Goal: Task Accomplishment & Management: Manage account settings

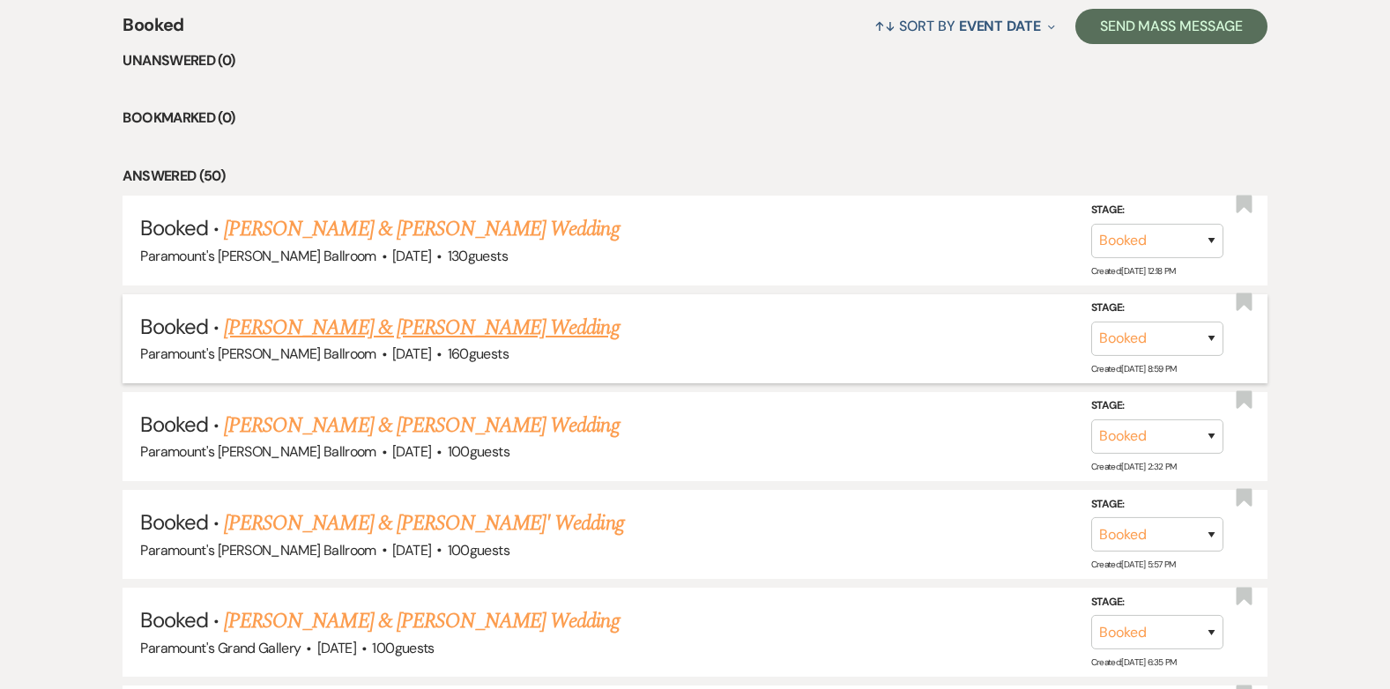
scroll to position [793, 0]
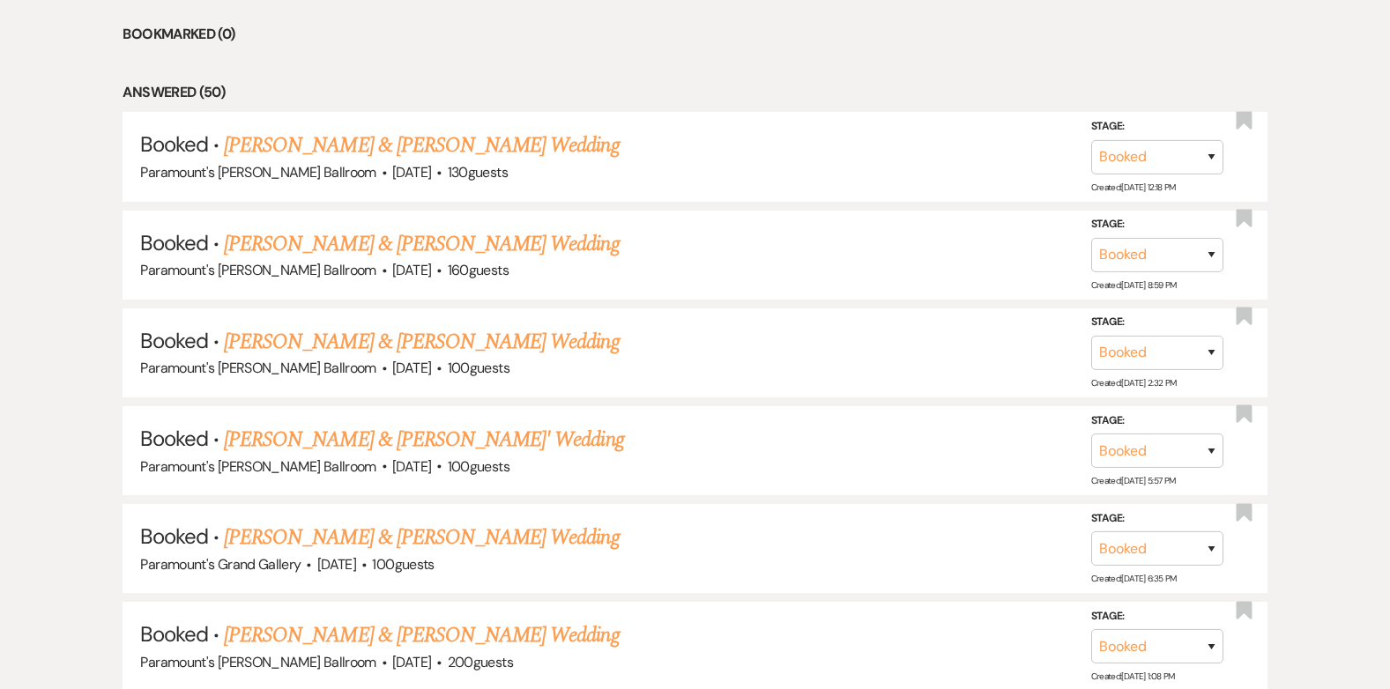
click at [419, 539] on link "[PERSON_NAME] & [PERSON_NAME] Wedding" at bounding box center [421, 538] width 395 height 32
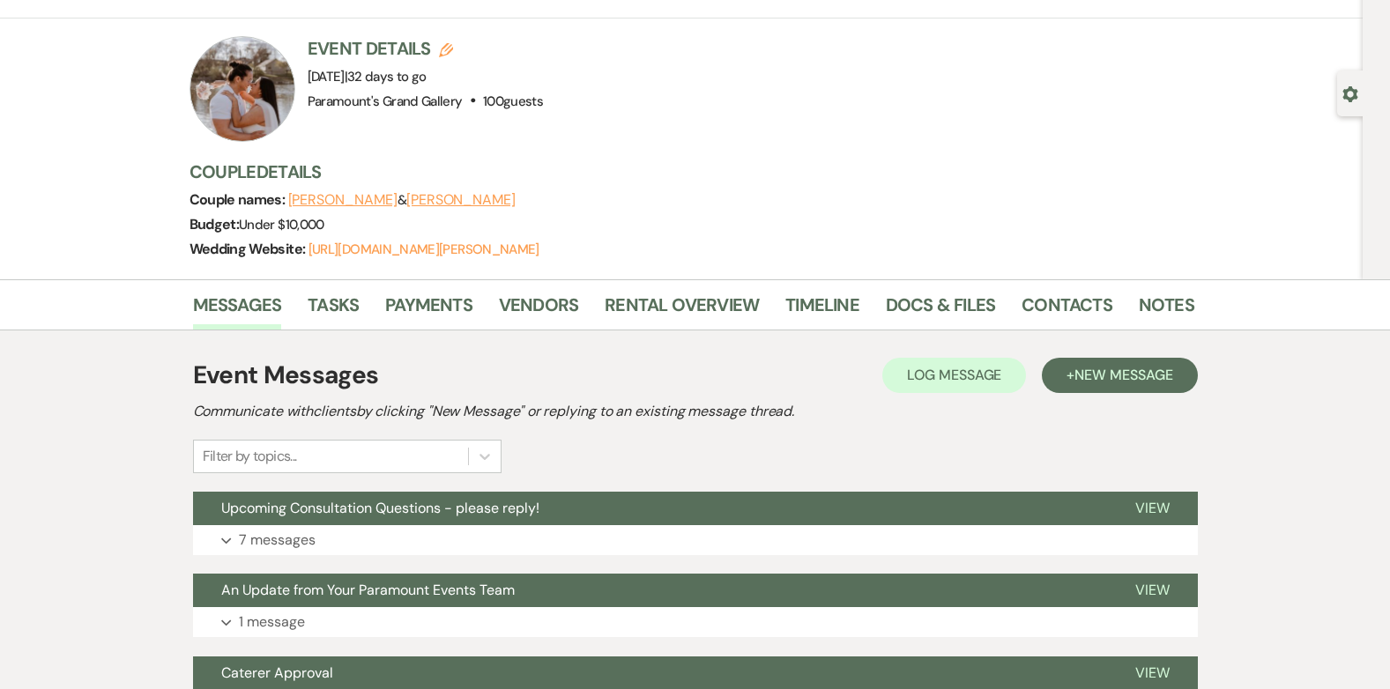
scroll to position [352, 0]
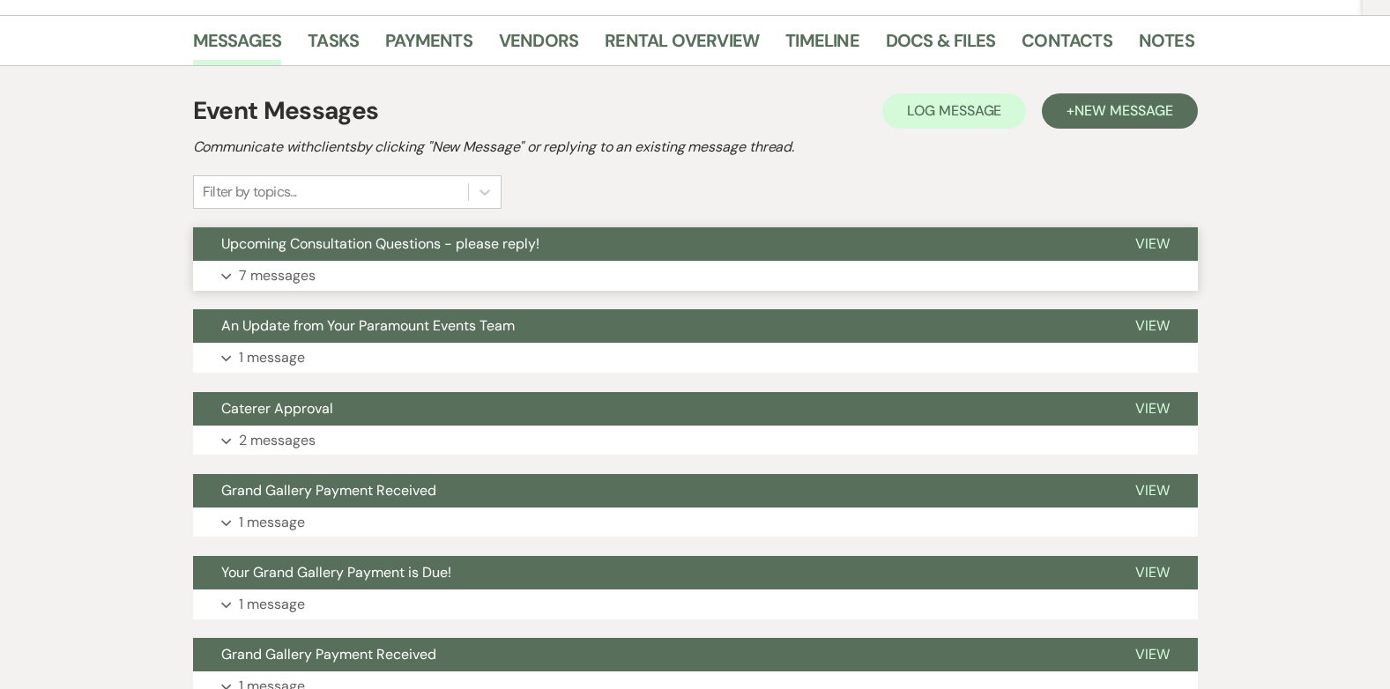
click at [585, 247] on button "Upcoming Consultation Questions - please reply!" at bounding box center [650, 243] width 914 height 33
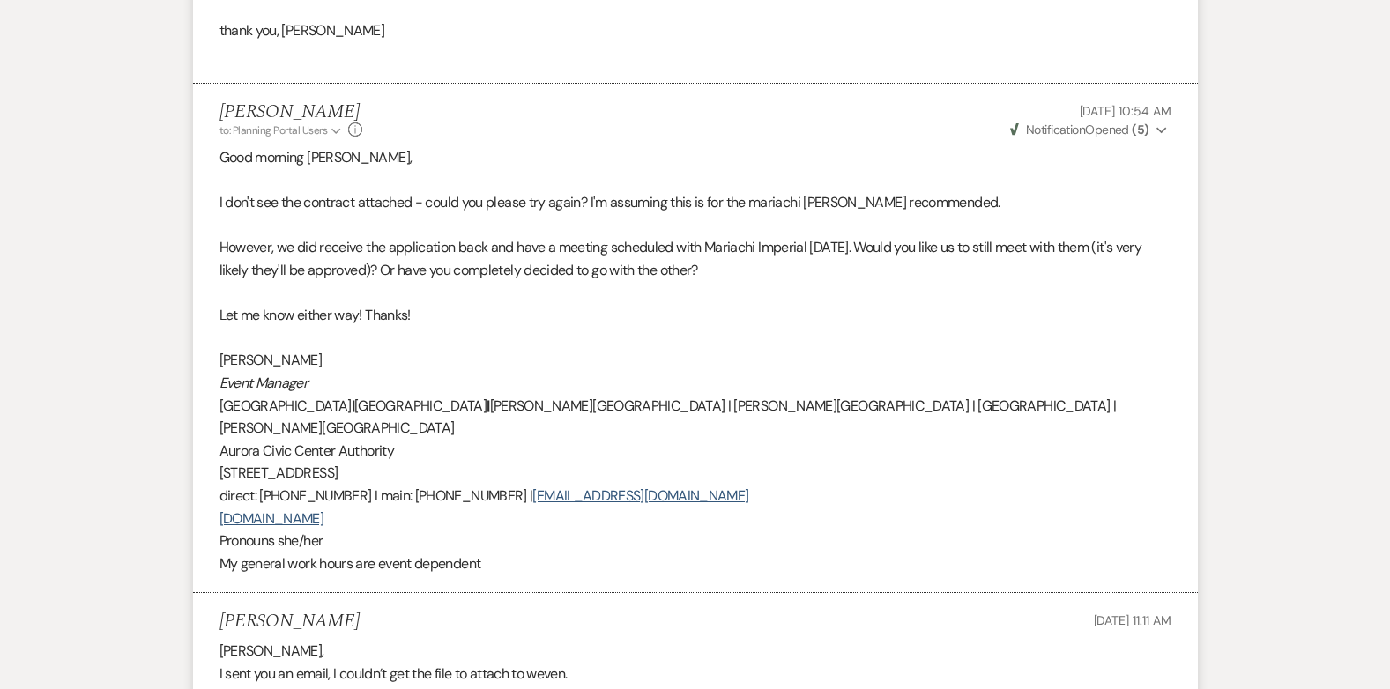
scroll to position [2467, 0]
click at [584, 281] on p at bounding box center [695, 292] width 952 height 23
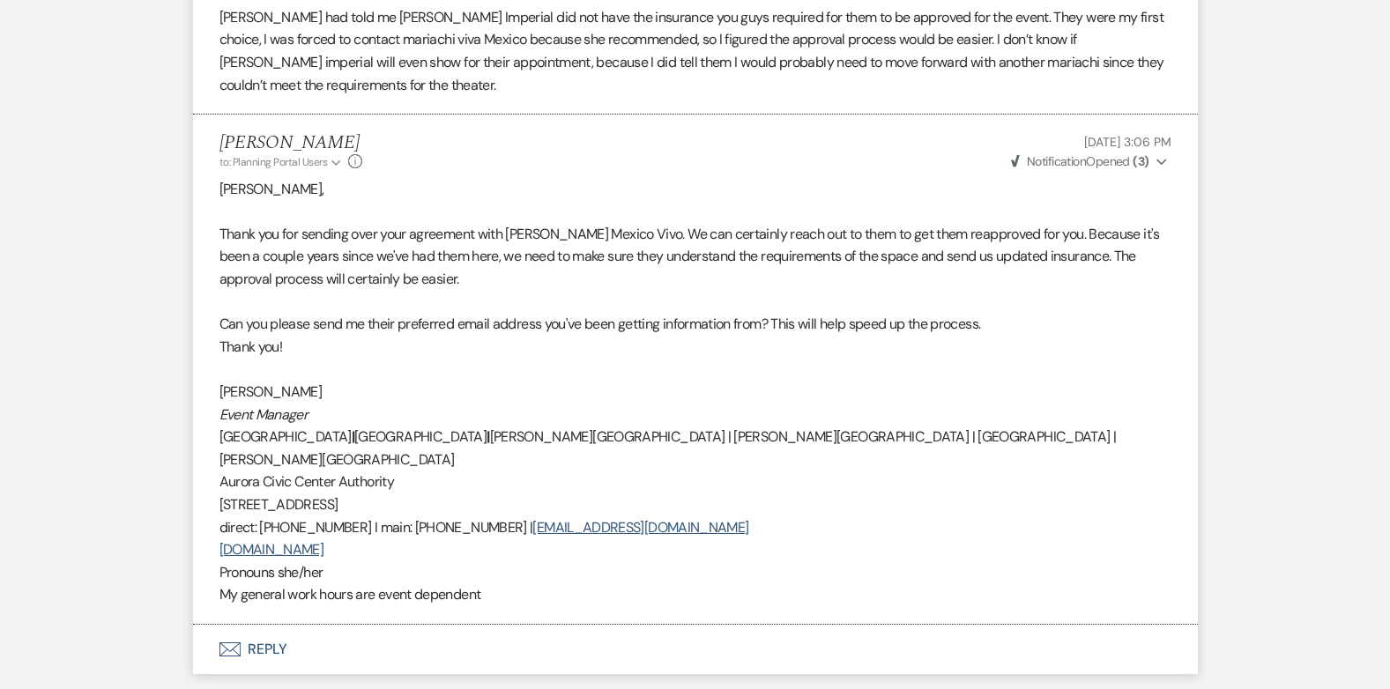
scroll to position [3172, 0]
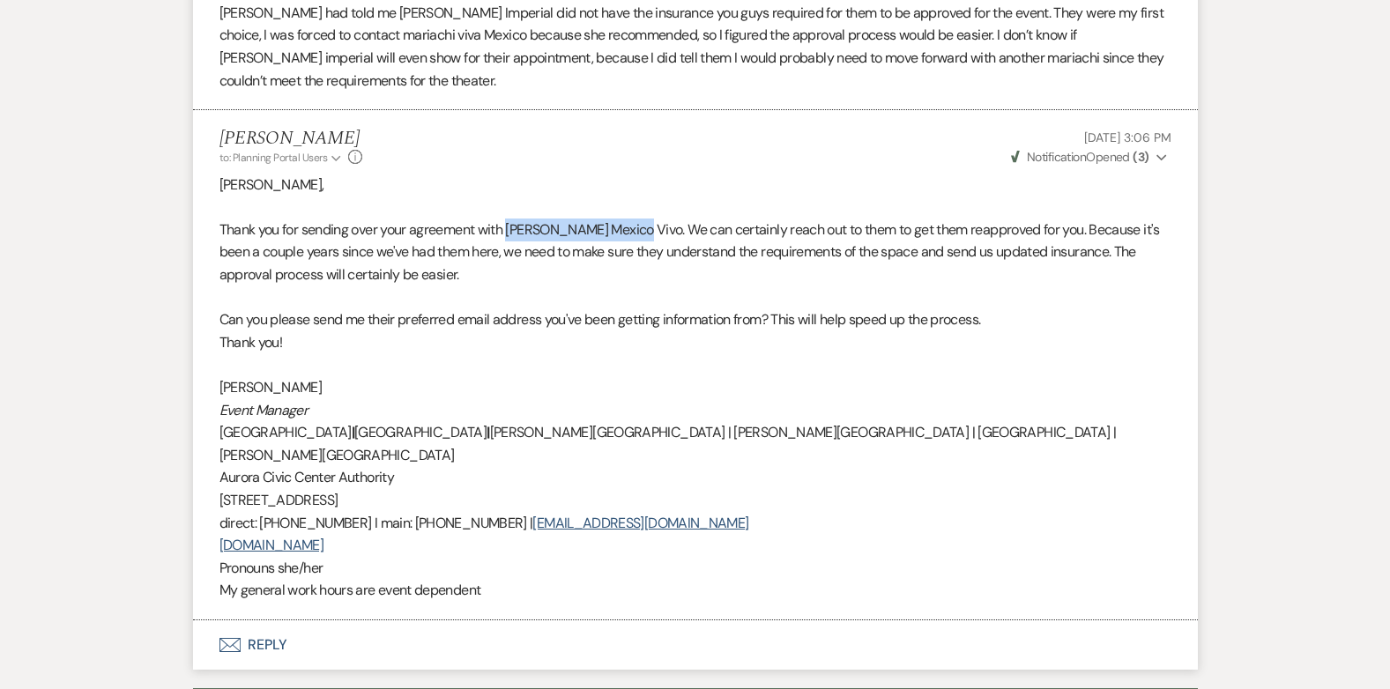
drag, startPoint x: 633, startPoint y: 155, endPoint x: 514, endPoint y: 166, distance: 119.4
click at [514, 219] on p "Thank you for sending over your agreement with [PERSON_NAME] Mexico Vivo. We ca…" at bounding box center [695, 253] width 952 height 68
copy p "Mariachi Mexico Vivo"
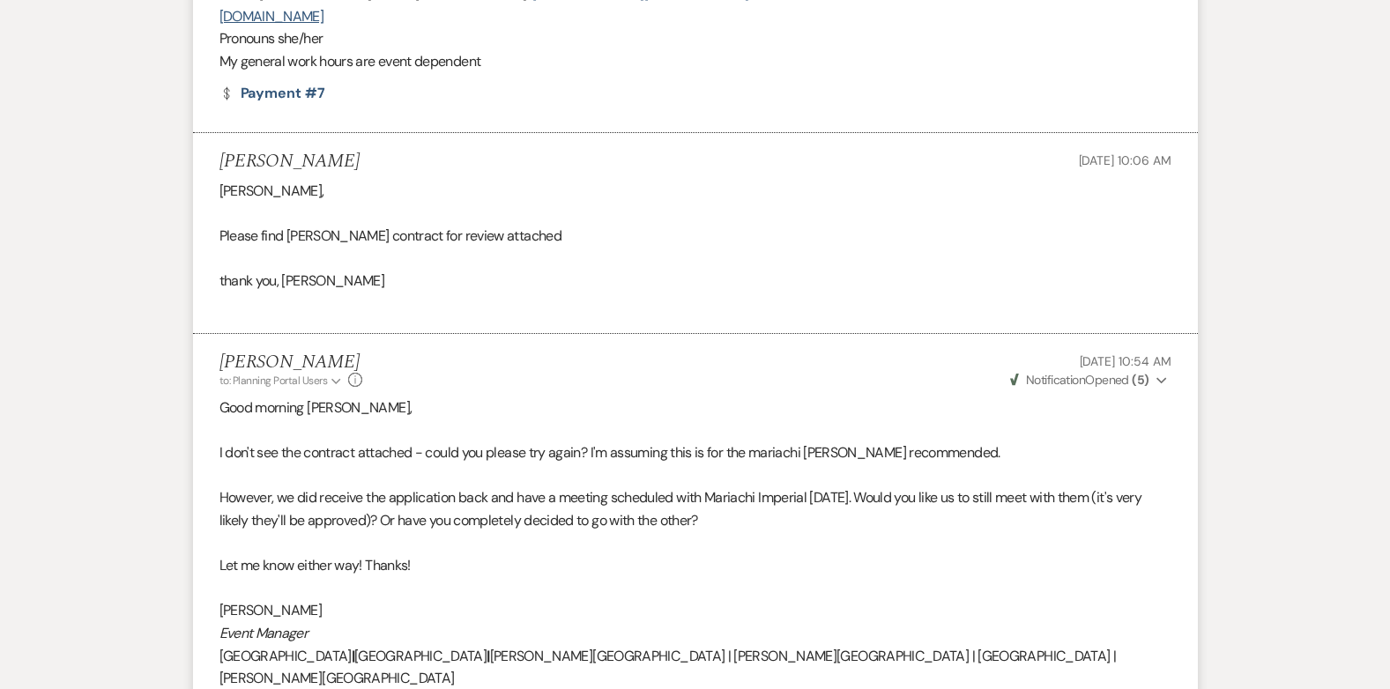
scroll to position [2115, 0]
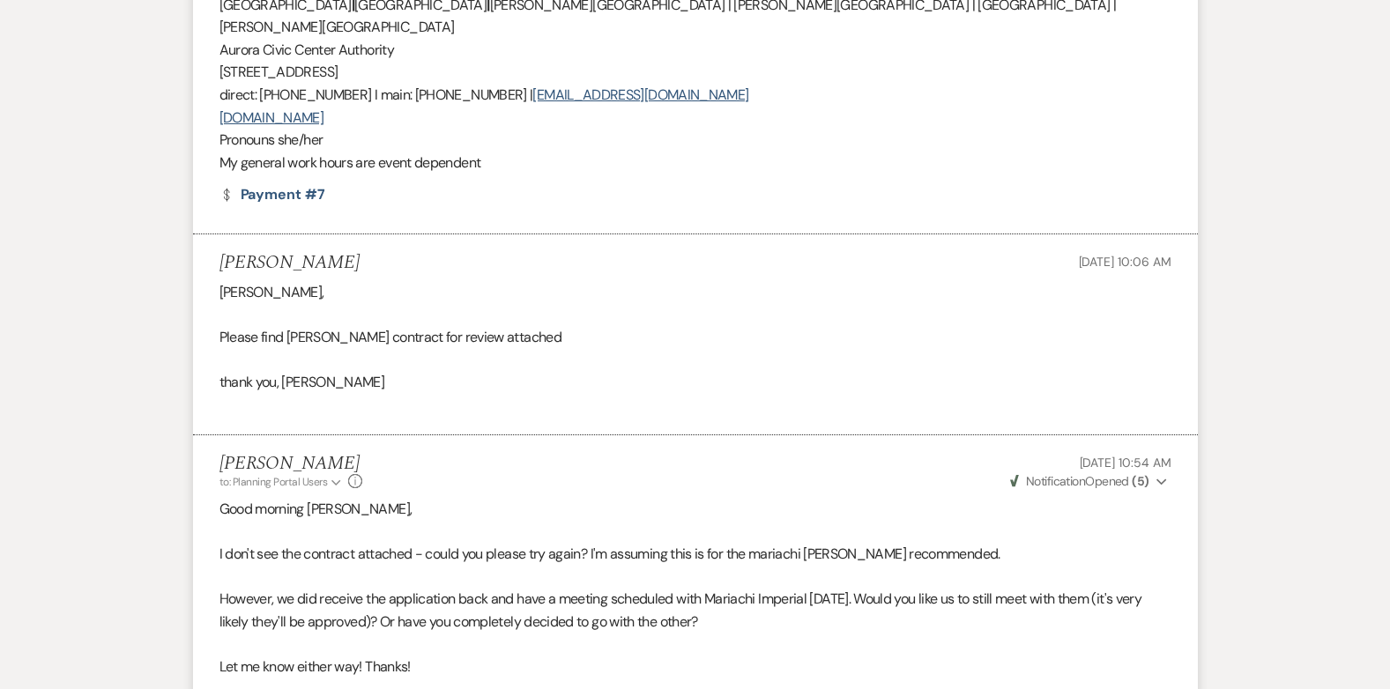
click at [693, 285] on div "[PERSON_NAME], Please find [PERSON_NAME] contract for review attached thank you…" at bounding box center [695, 349] width 952 height 136
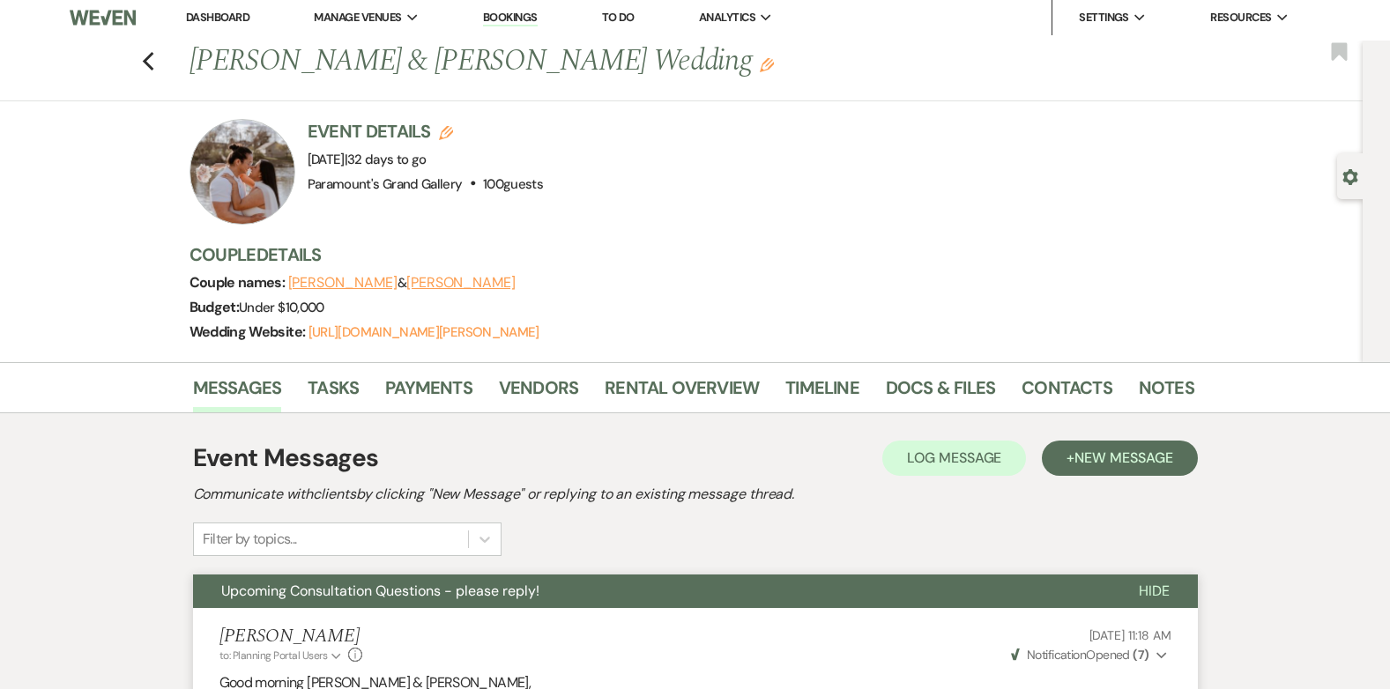
scroll to position [0, 0]
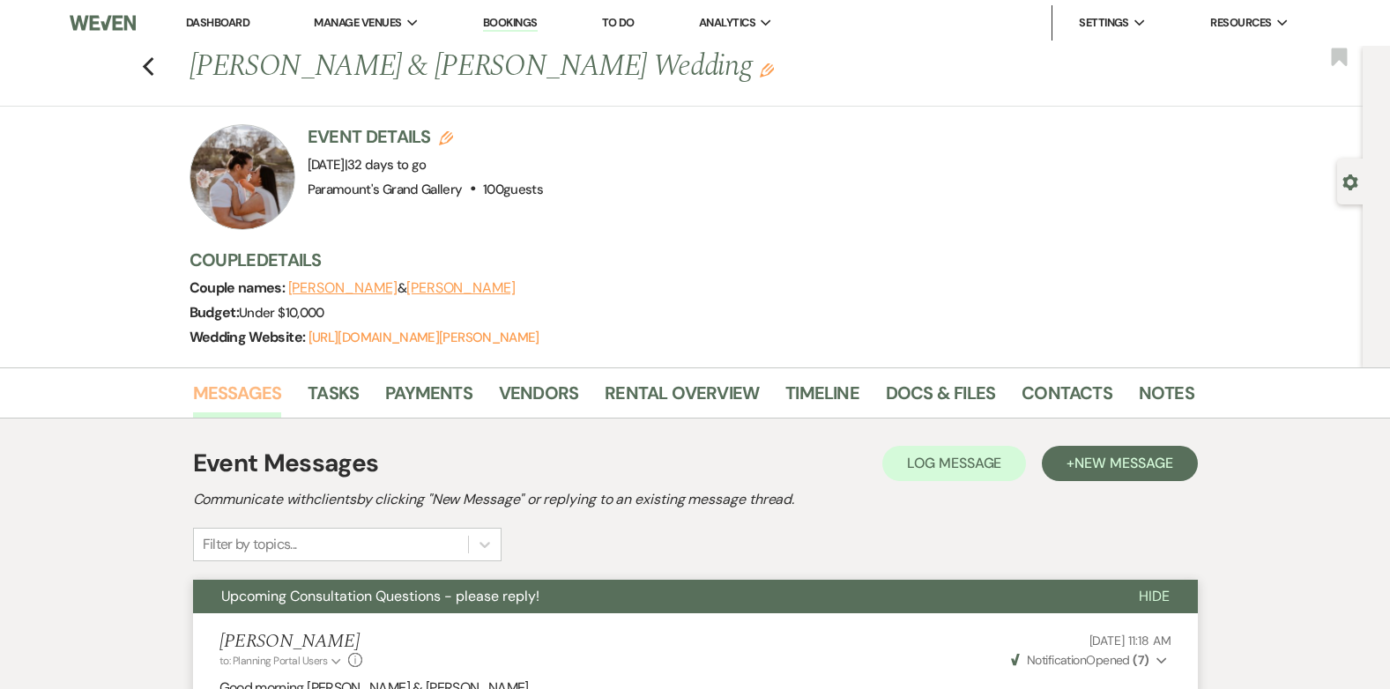
click at [245, 409] on link "Messages" at bounding box center [237, 398] width 89 height 39
click at [360, 584] on button "Upcoming Consultation Questions - please reply!" at bounding box center [651, 596] width 917 height 33
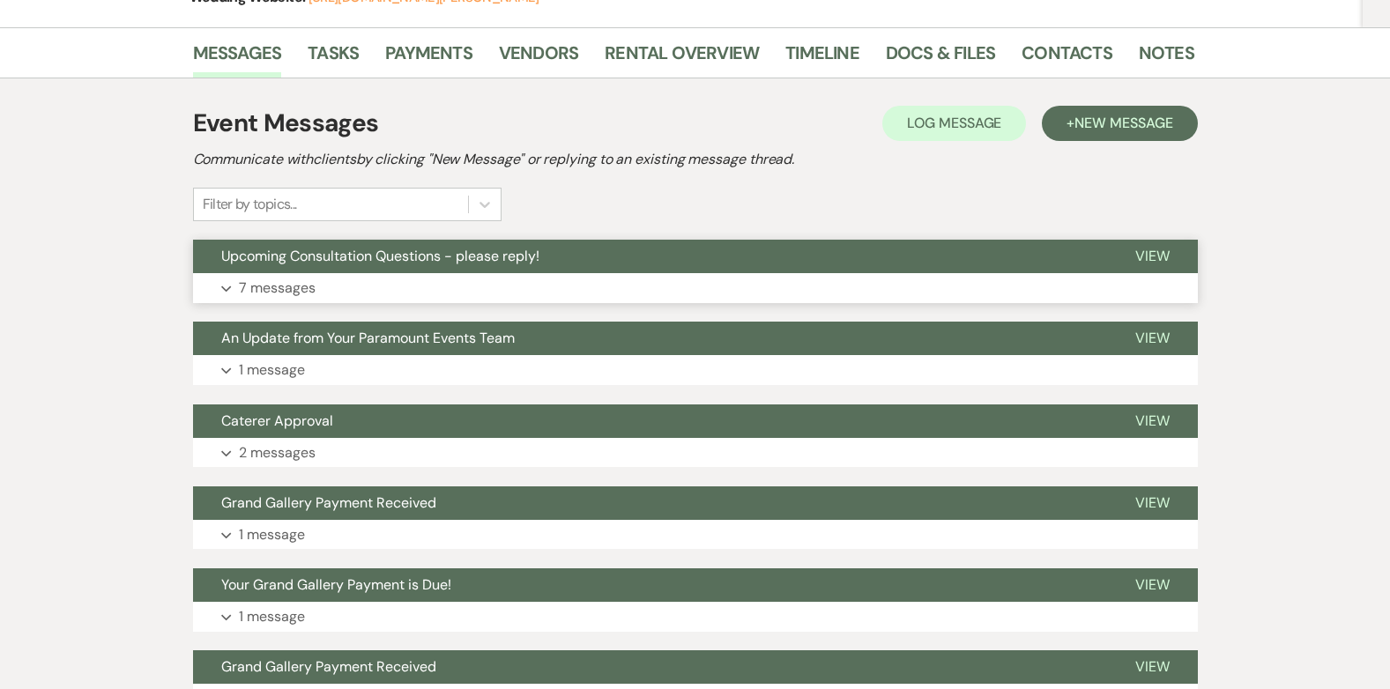
scroll to position [352, 0]
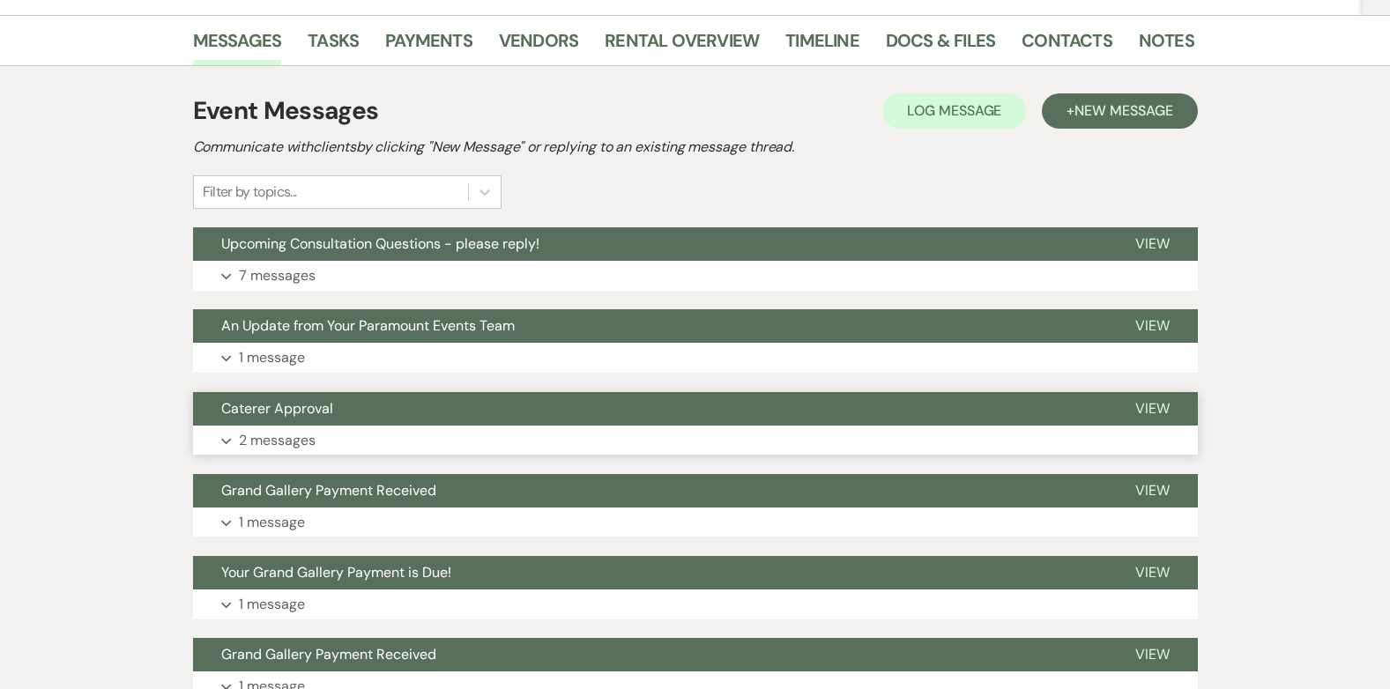
click at [332, 414] on button "Caterer Approval" at bounding box center [650, 408] width 914 height 33
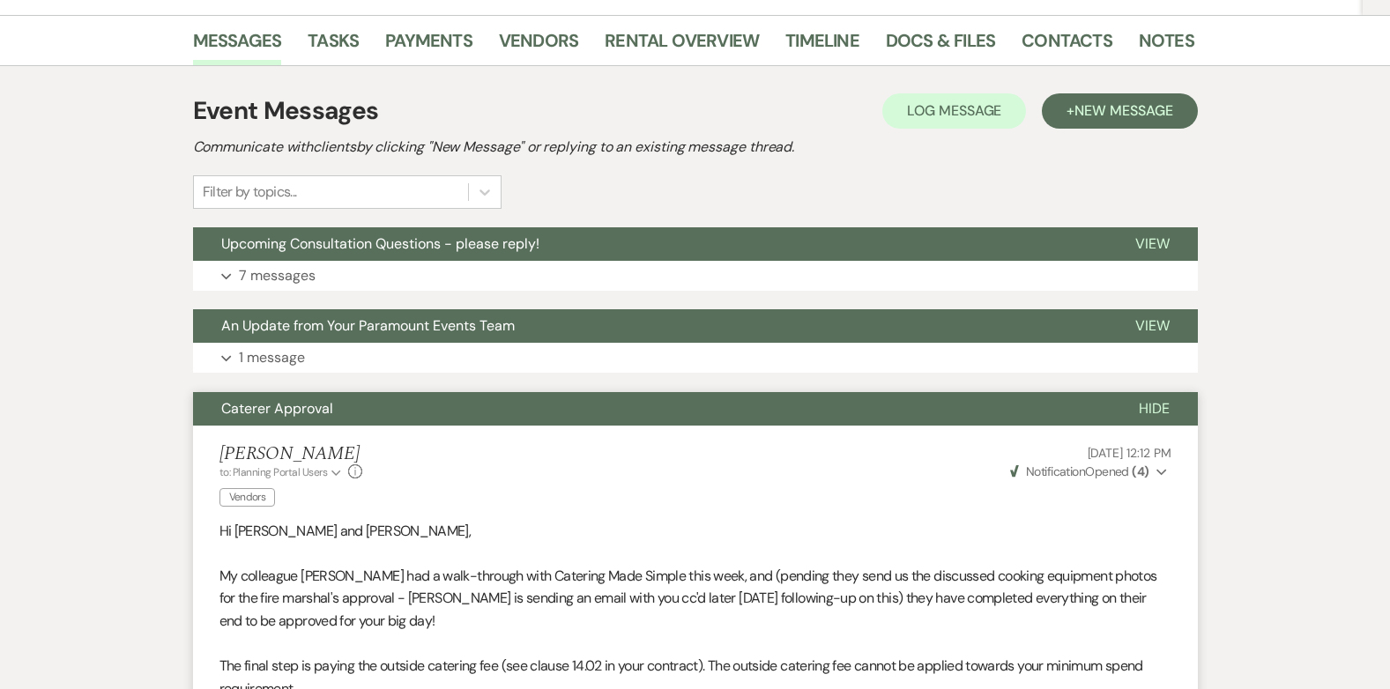
click at [282, 417] on span "Caterer Approval" at bounding box center [277, 408] width 112 height 19
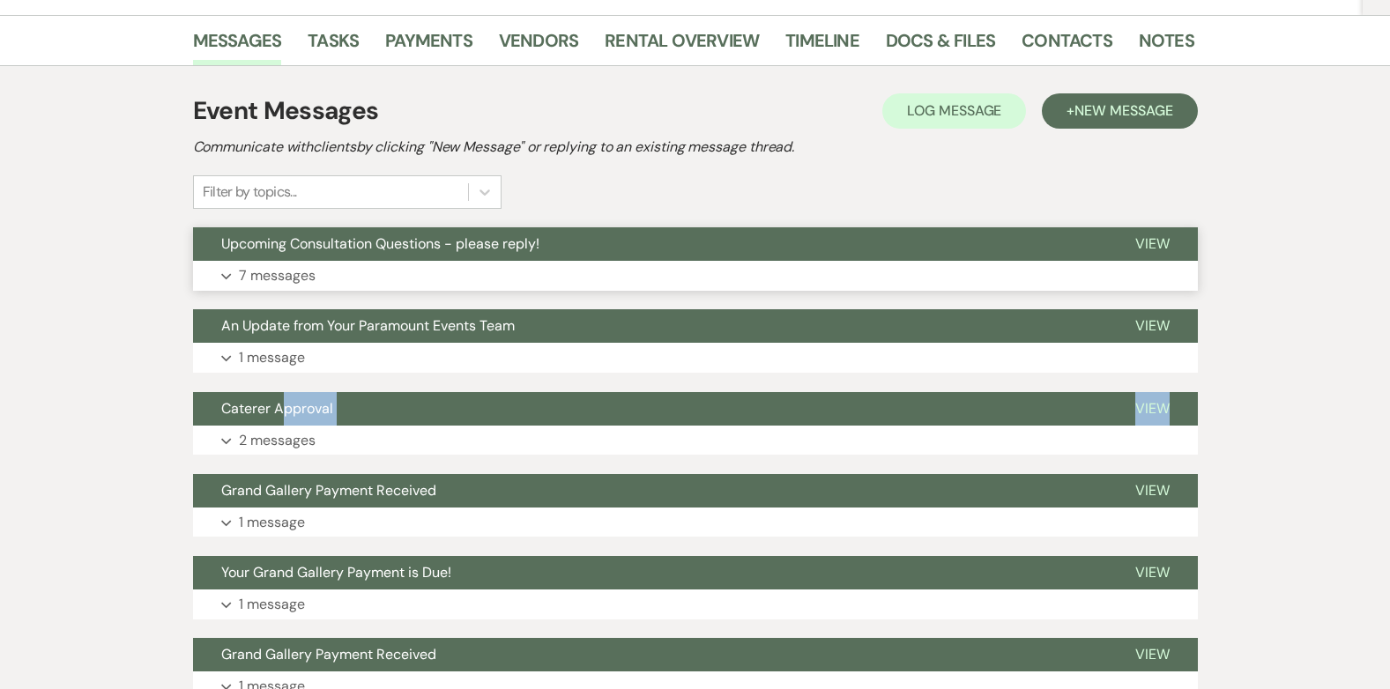
click at [283, 239] on span "Upcoming Consultation Questions - please reply!" at bounding box center [380, 243] width 318 height 19
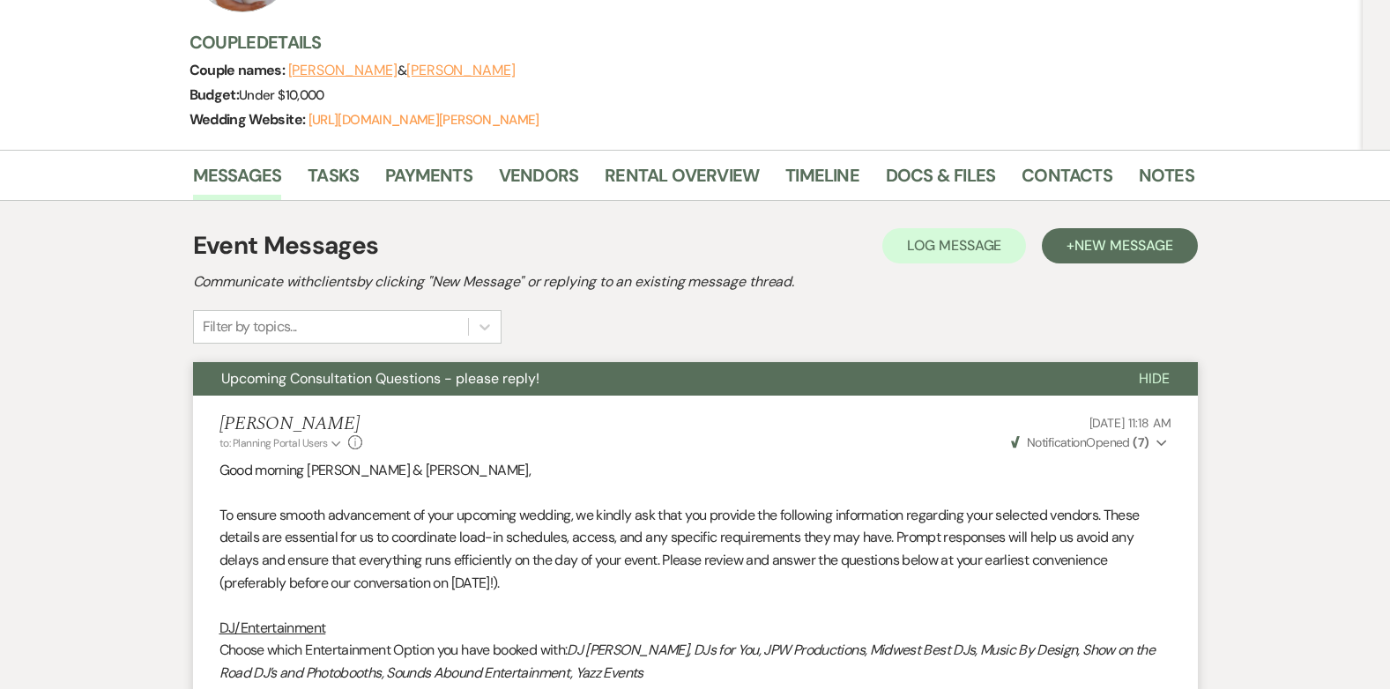
scroll to position [0, 0]
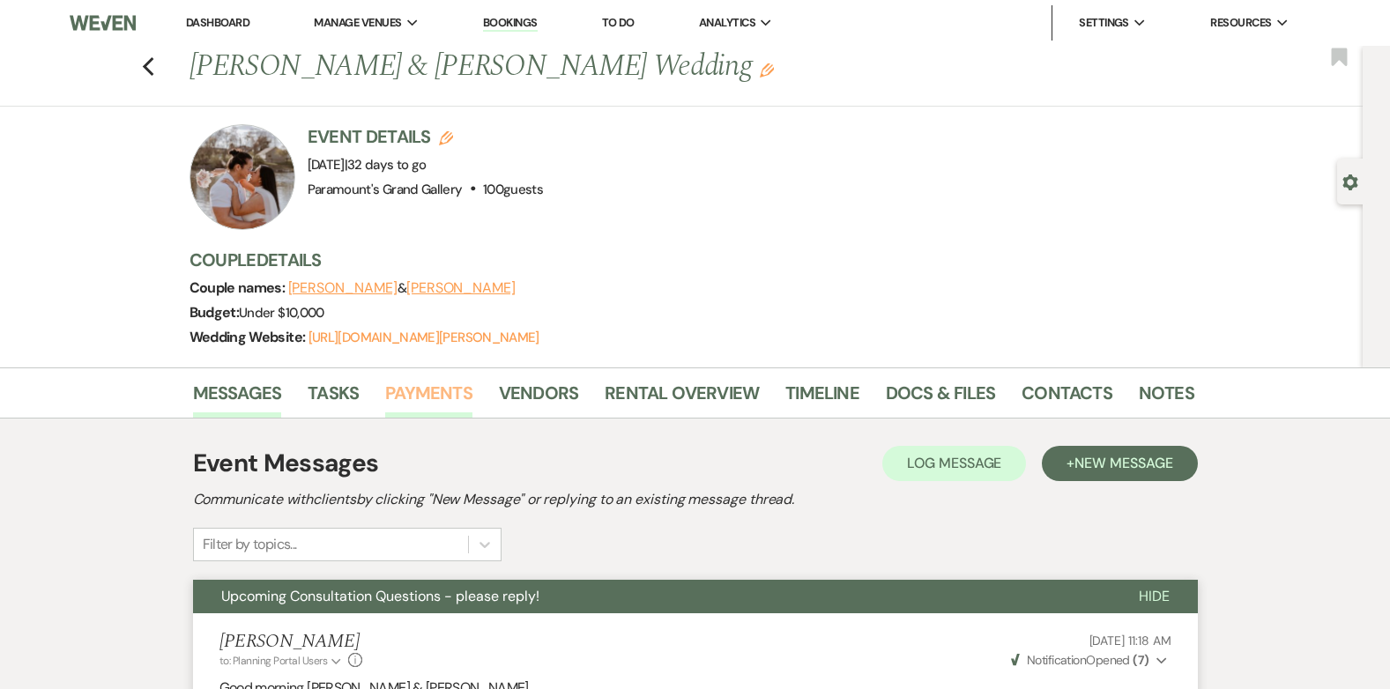
click at [440, 393] on link "Payments" at bounding box center [428, 398] width 87 height 39
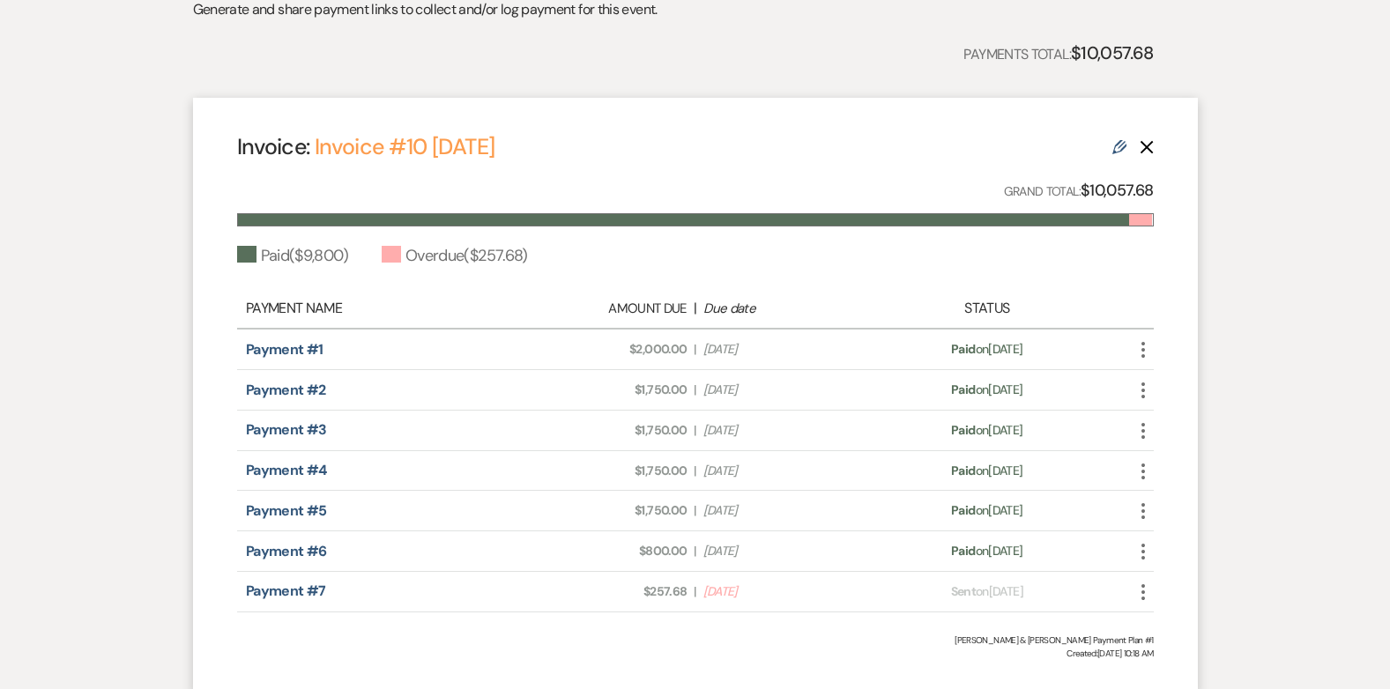
scroll to position [629, 0]
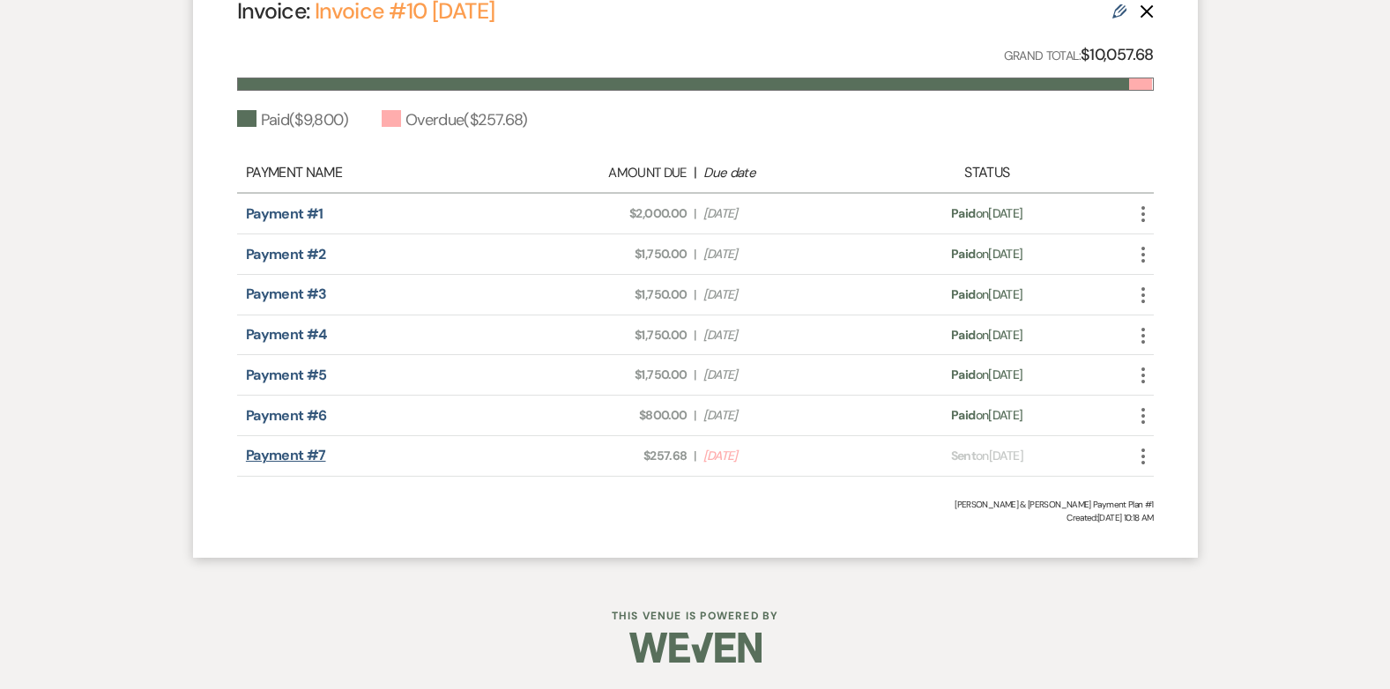
click at [276, 461] on link "Payment #7" at bounding box center [286, 455] width 80 height 19
click at [1138, 451] on icon "More" at bounding box center [1142, 456] width 21 height 21
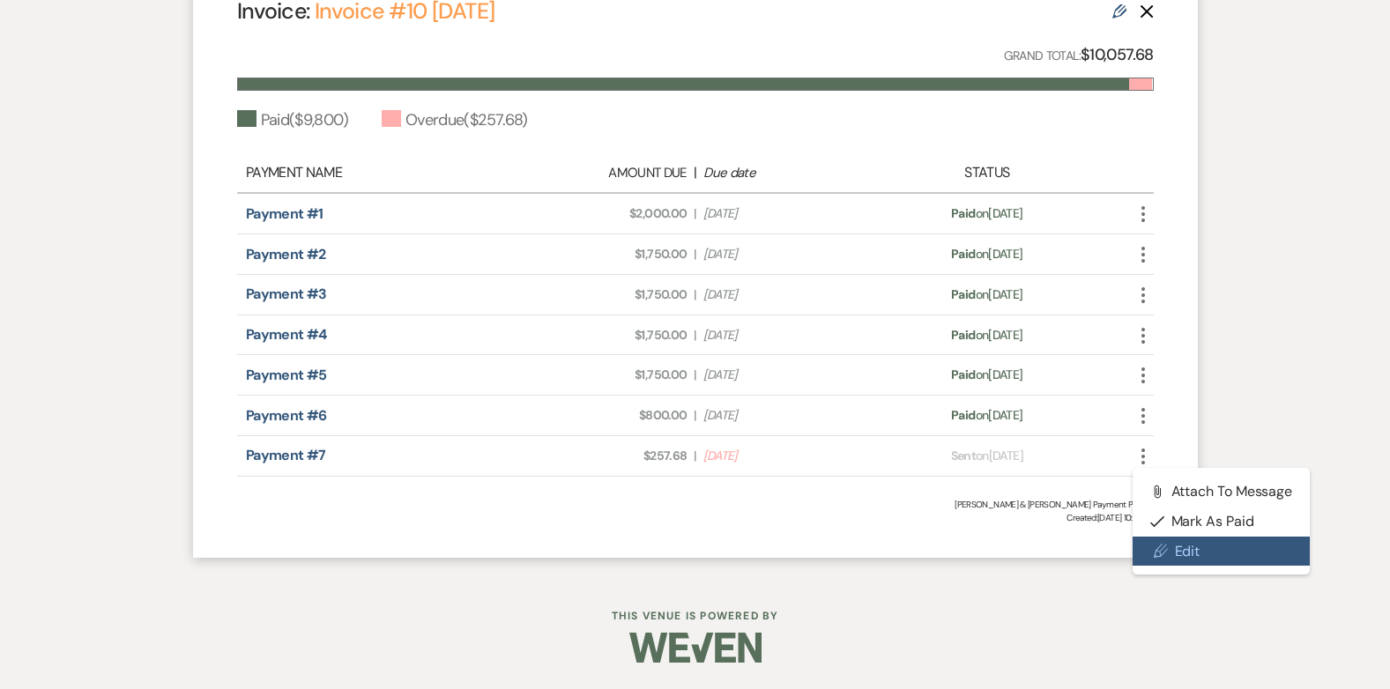
click at [1184, 562] on link "Pencil Edit" at bounding box center [1221, 552] width 178 height 30
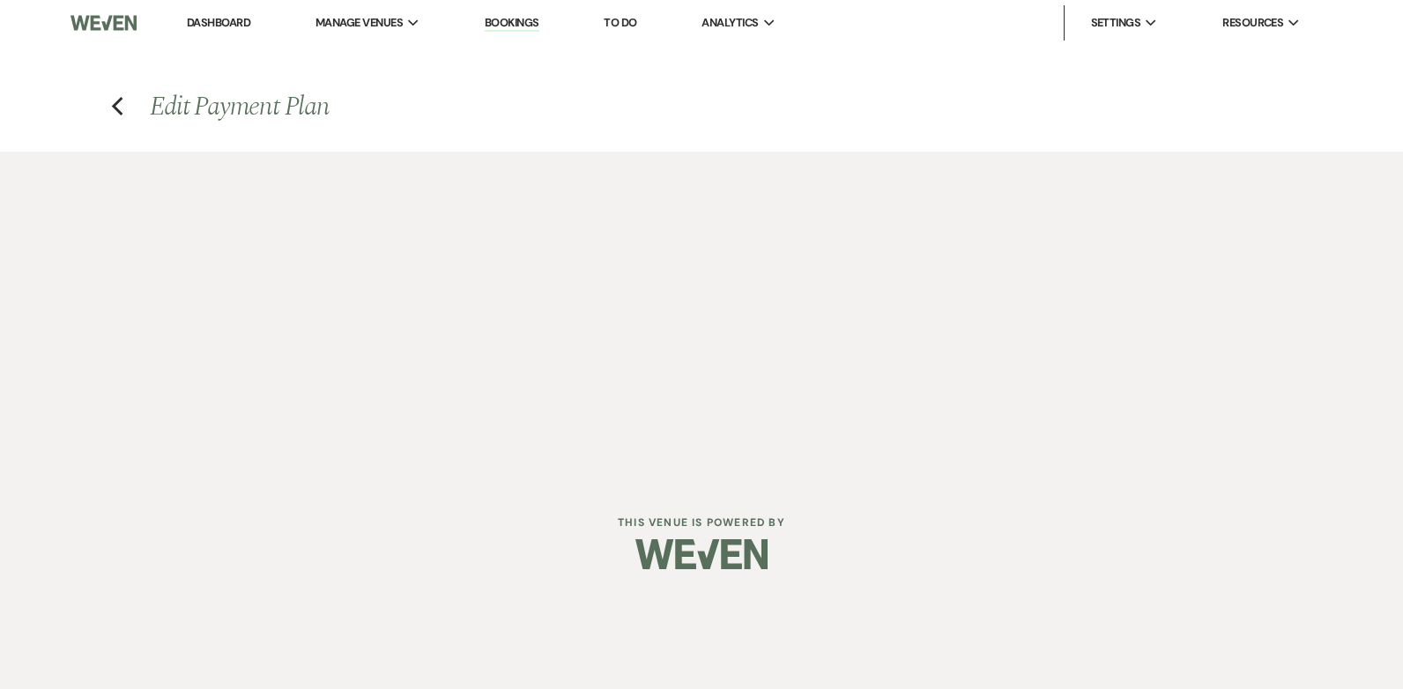
select select "28125"
select select "1"
select select "true"
select select "1"
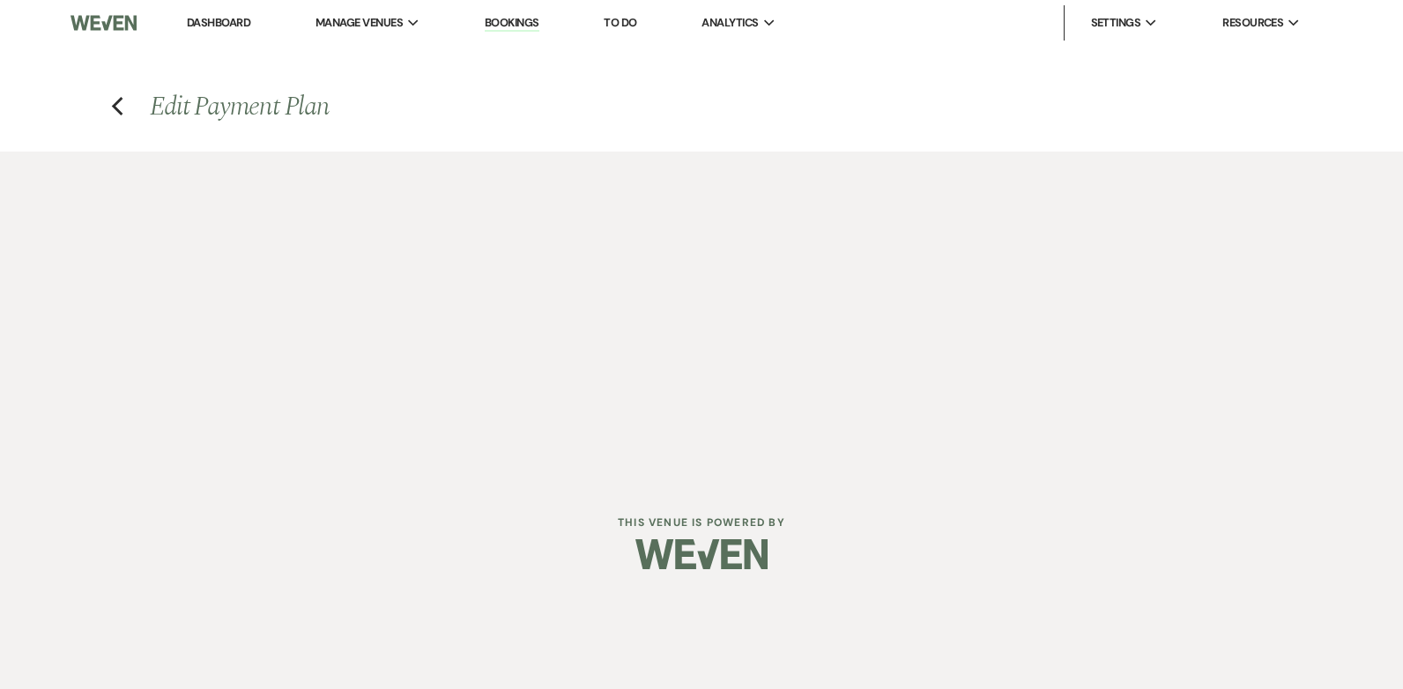
select select "1"
select select "true"
select select "1"
select select "2"
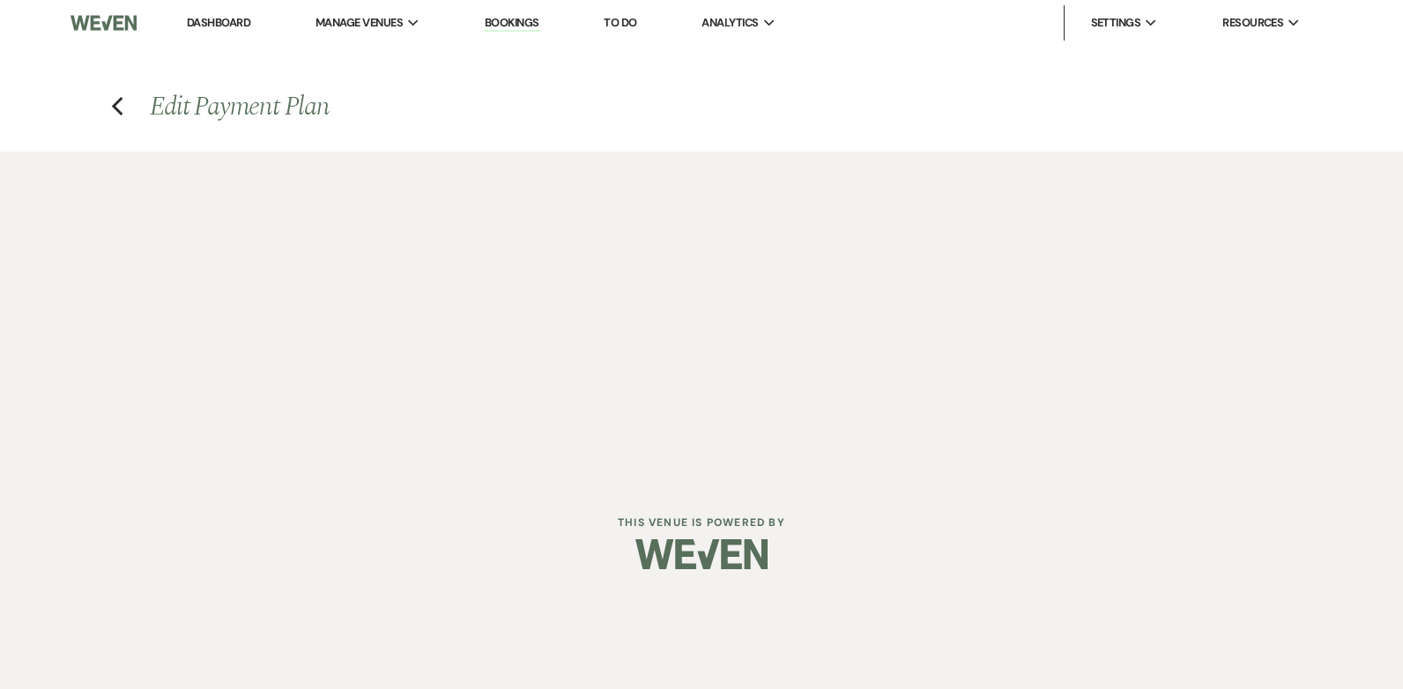
select select "flat"
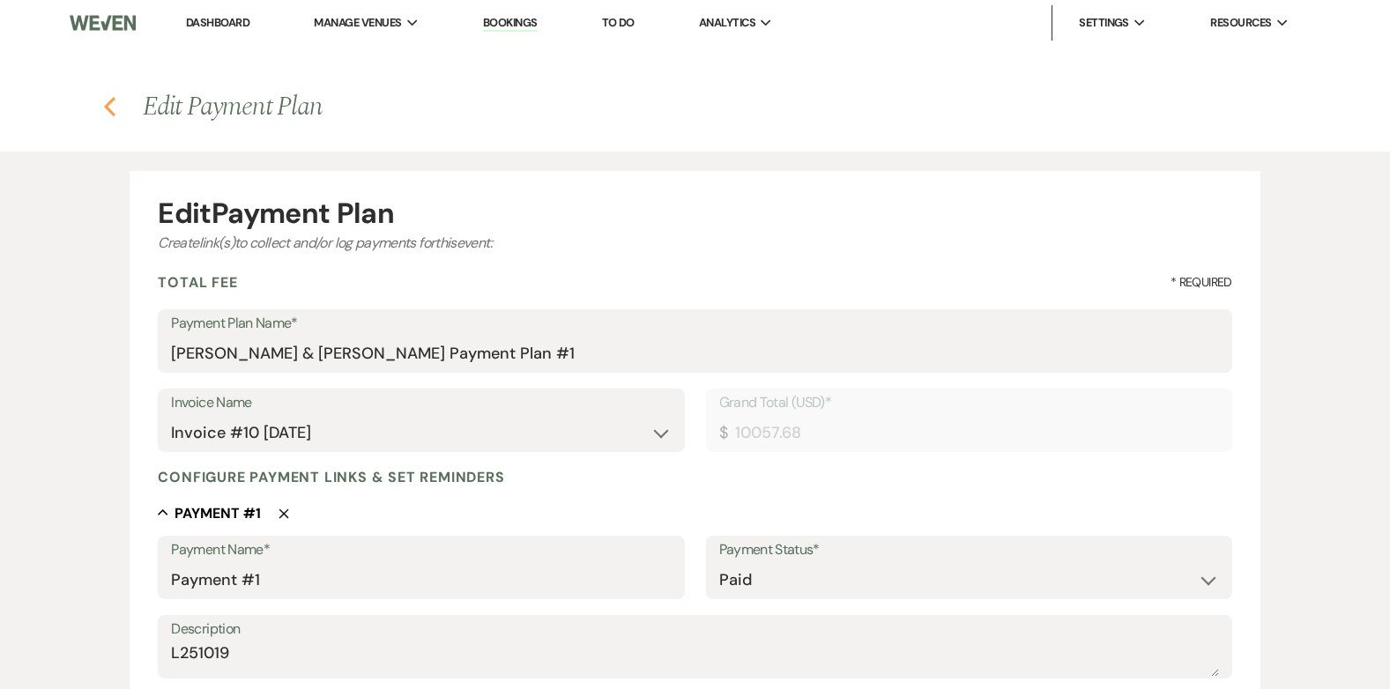
click at [115, 110] on icon "Previous" at bounding box center [109, 106] width 13 height 21
